Goal: Transaction & Acquisition: Purchase product/service

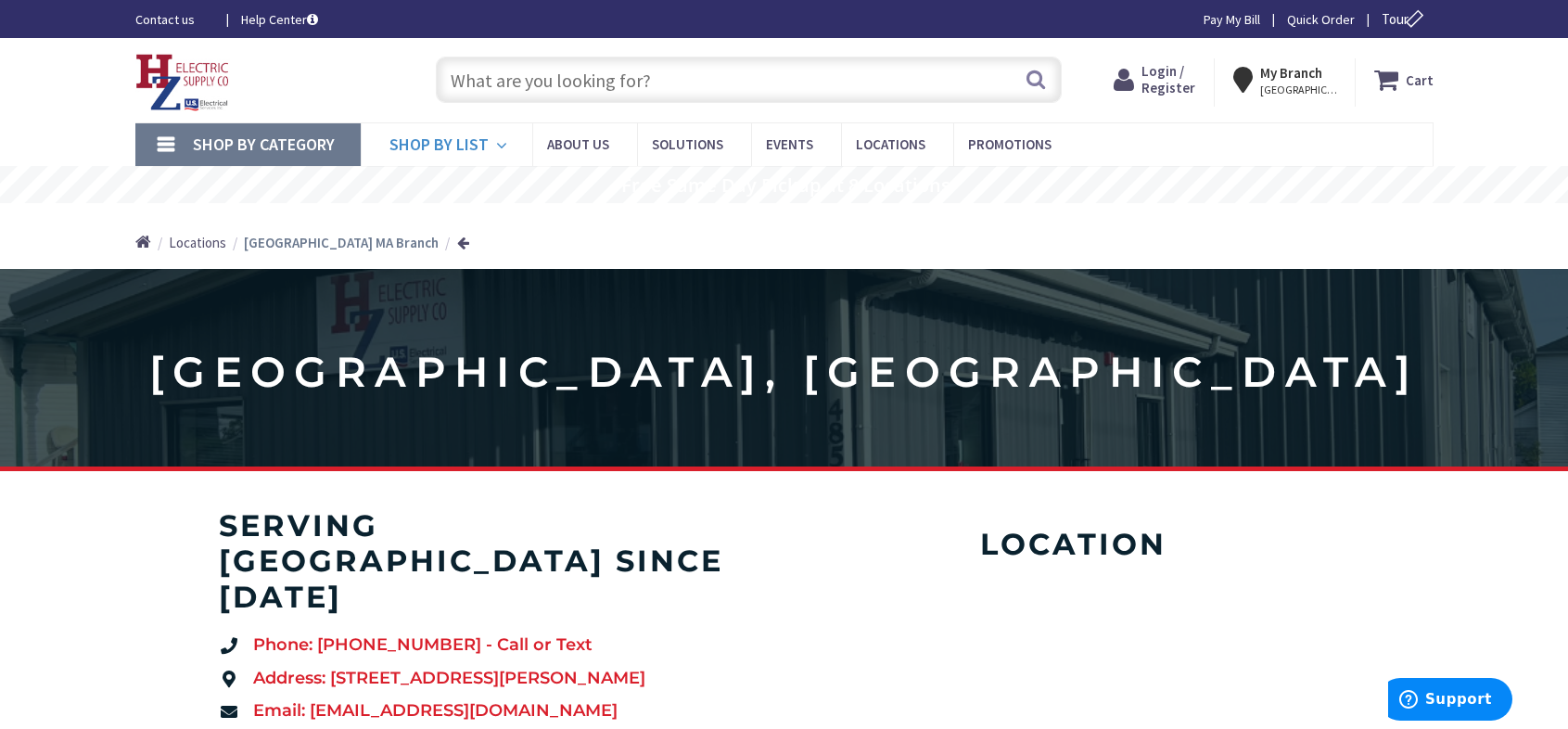
click at [424, 157] on link "Shop By List" at bounding box center [447, 145] width 172 height 43
click at [272, 148] on span "Shop By Category" at bounding box center [264, 144] width 142 height 21
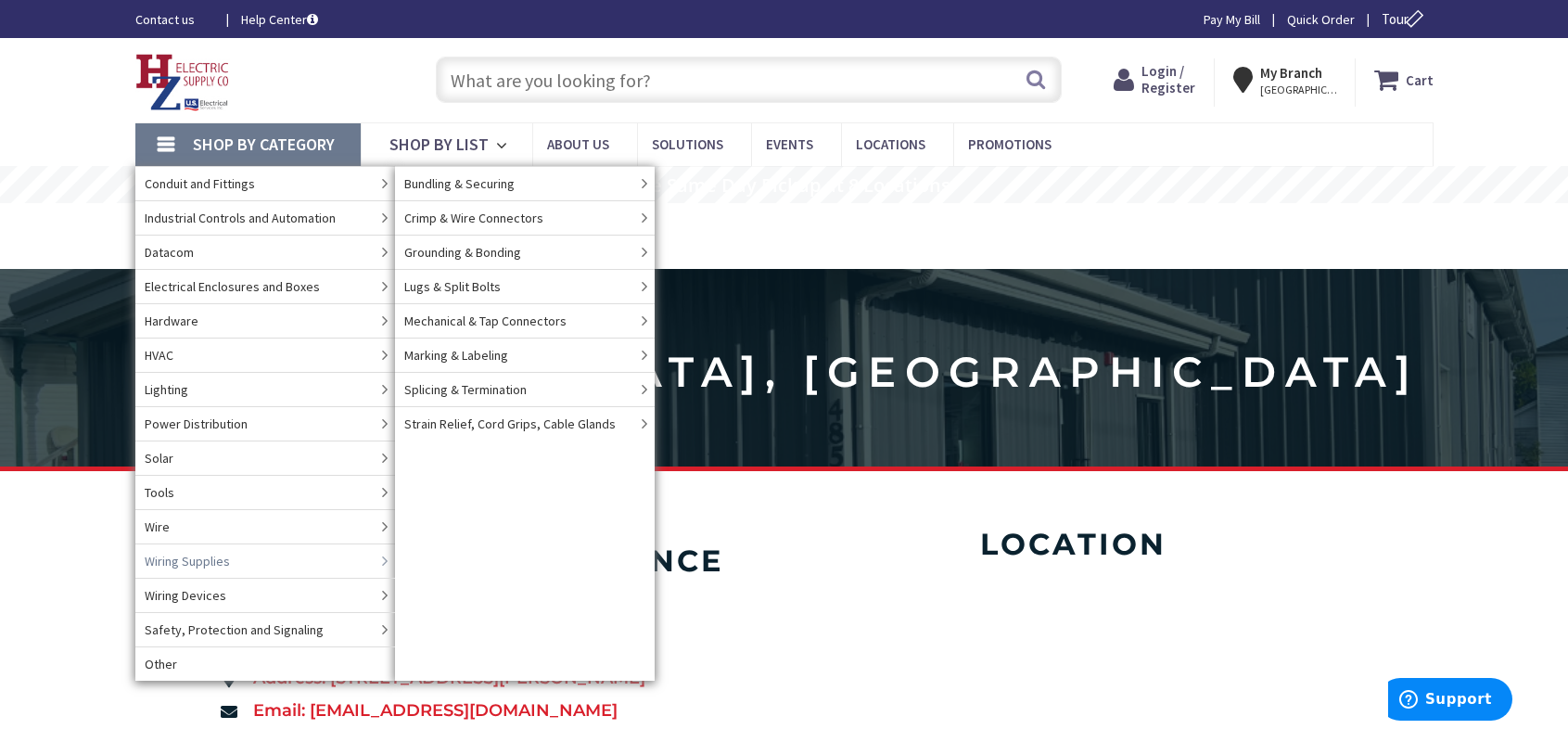
click at [181, 565] on span "Wiring Supplies" at bounding box center [187, 561] width 85 height 19
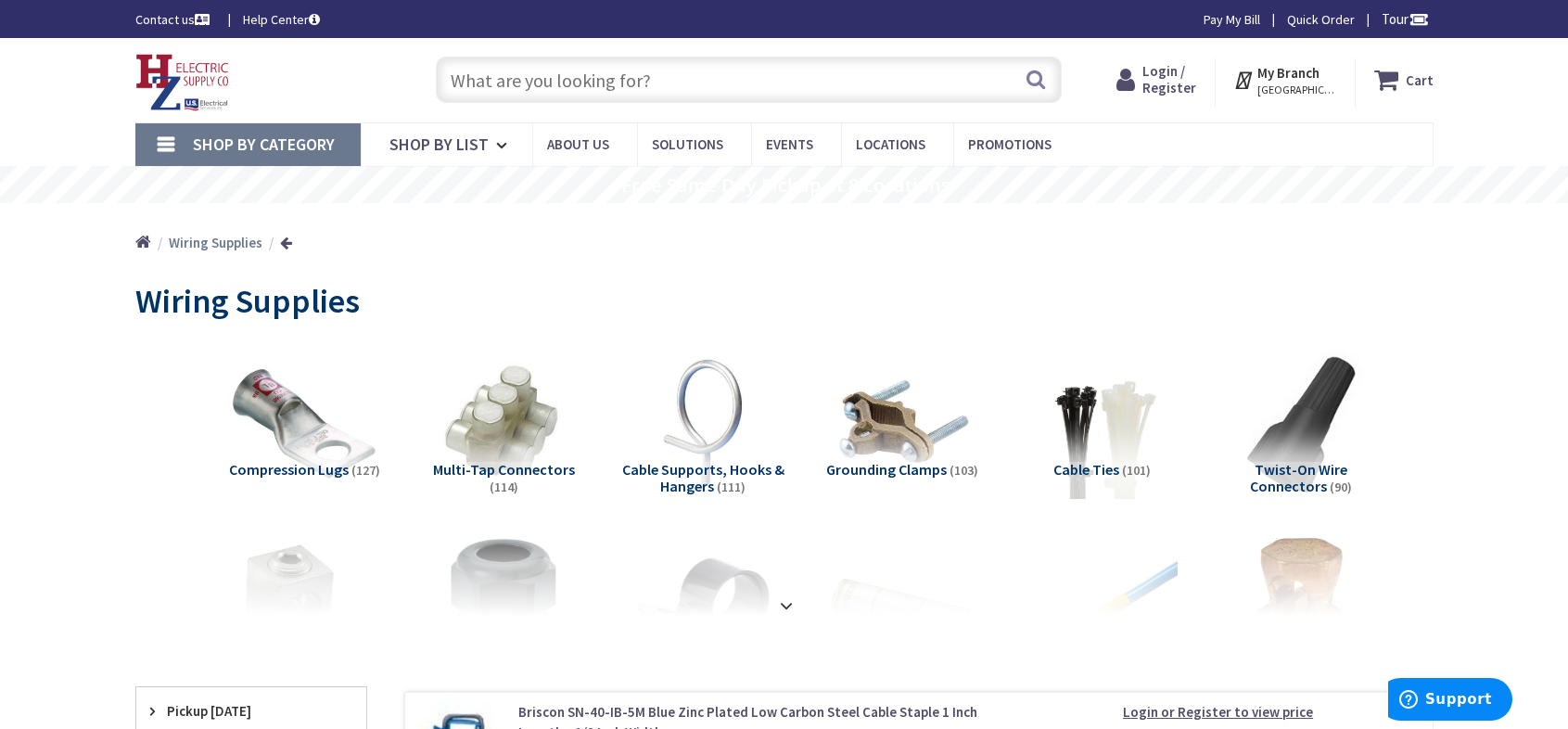
click at [688, 72] on input "text" at bounding box center [749, 80] width 626 height 47
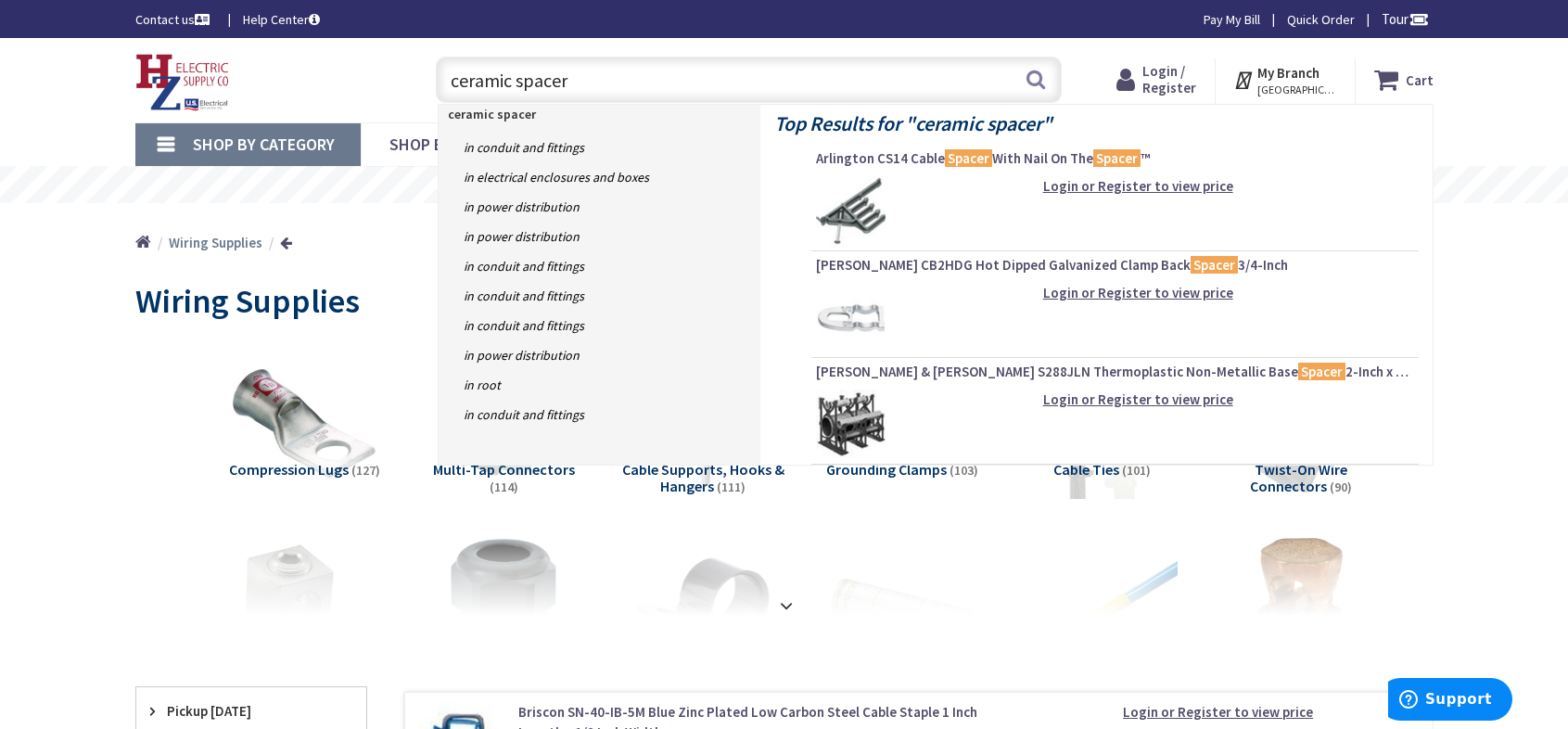
click at [623, 95] on input "ceramic spacer" at bounding box center [749, 80] width 626 height 47
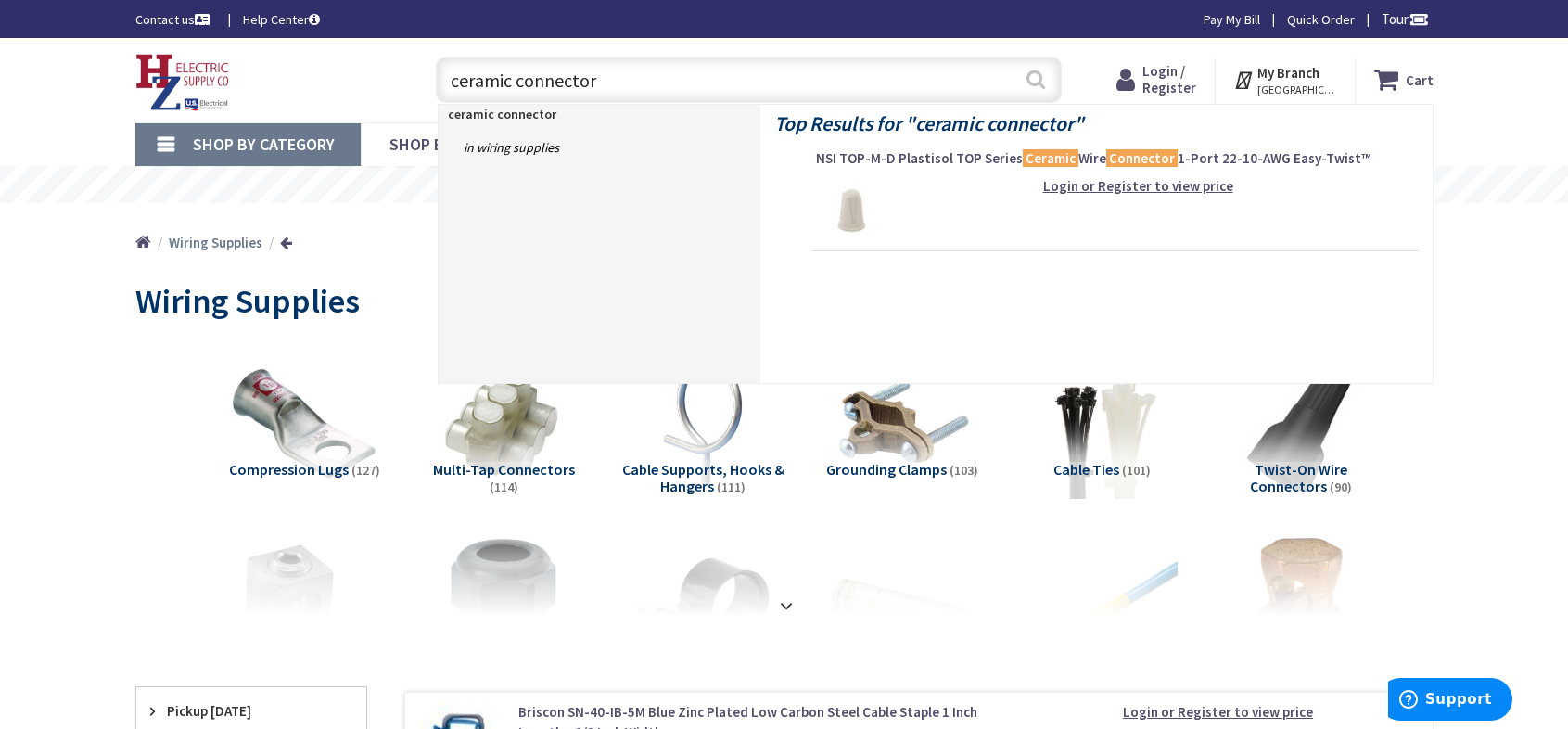
type input "ceramic connector"
click at [1033, 82] on button "Search" at bounding box center [1036, 79] width 24 height 42
